Goal: Information Seeking & Learning: Find specific fact

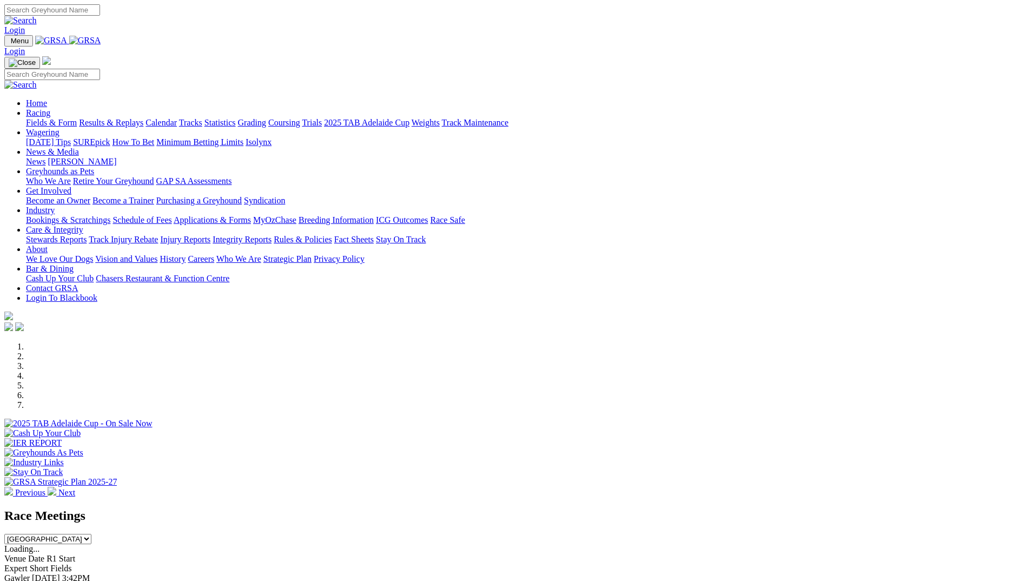
click at [101, 45] on link at bounding box center [85, 40] width 32 height 9
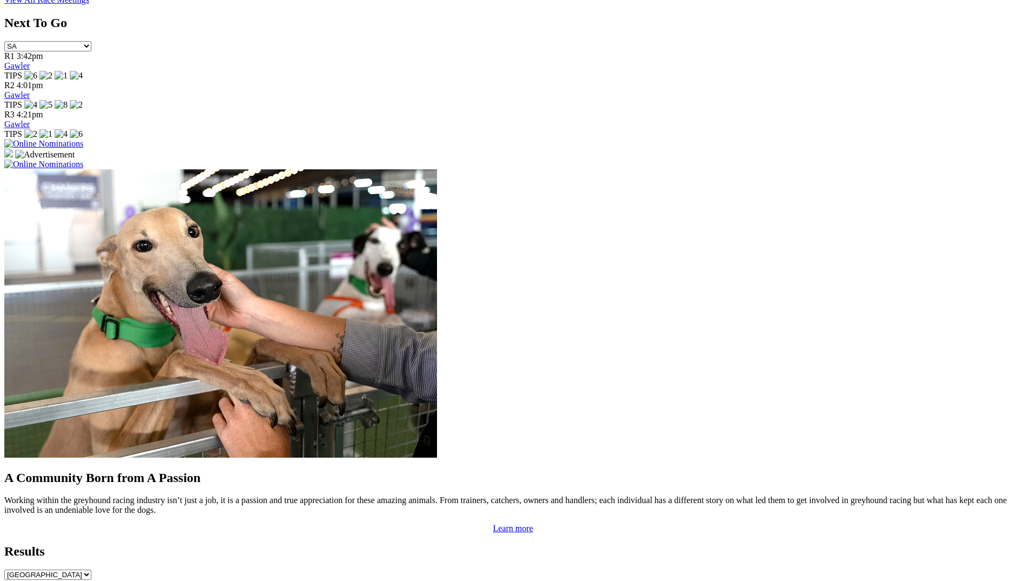
scroll to position [811, 0]
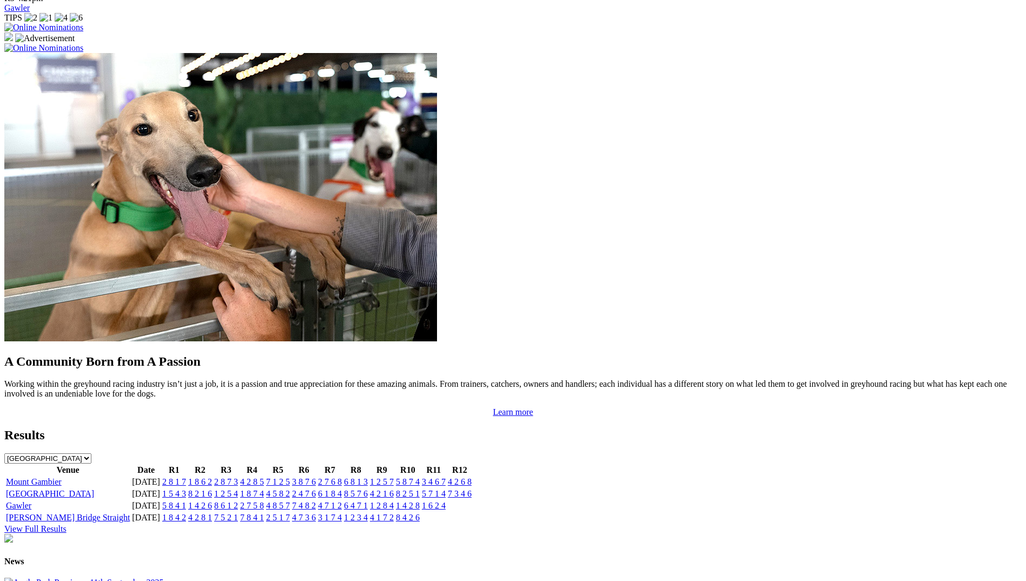
click at [94, 489] on link "[GEOGRAPHIC_DATA]" at bounding box center [50, 493] width 88 height 9
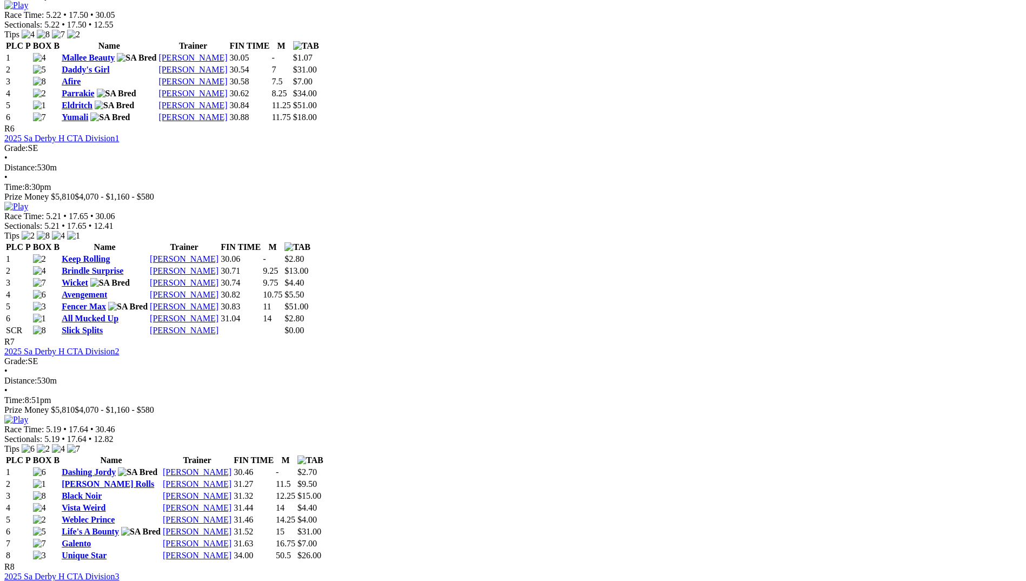
scroll to position [1515, 0]
